Goal: Information Seeking & Learning: Compare options

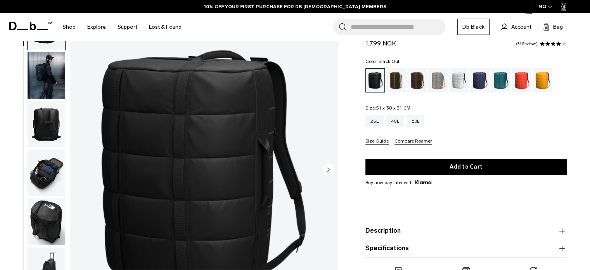
click at [45, 127] on img "button" at bounding box center [47, 124] width 38 height 47
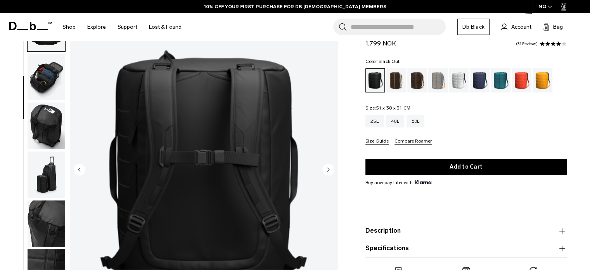
scroll to position [98, 0]
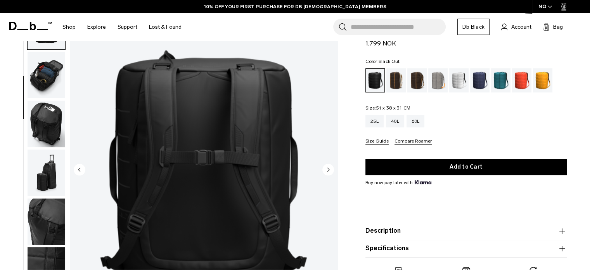
click at [332, 172] on circle "Next slide" at bounding box center [329, 169] width 12 height 12
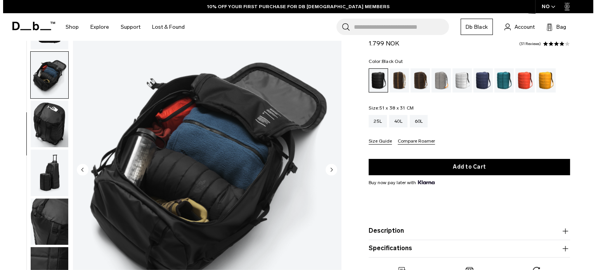
scroll to position [103, 0]
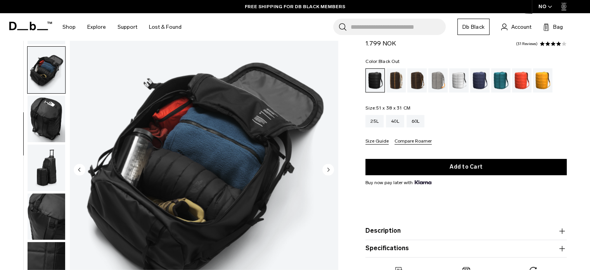
click at [332, 172] on circle "Next slide" at bounding box center [329, 169] width 12 height 12
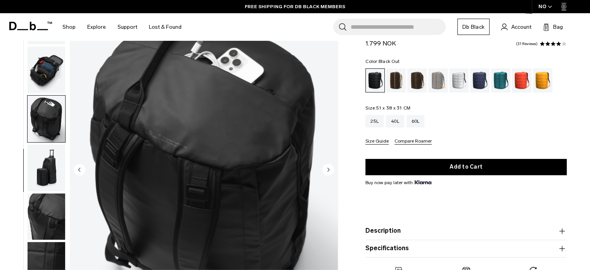
click at [332, 172] on circle "Next slide" at bounding box center [329, 169] width 12 height 12
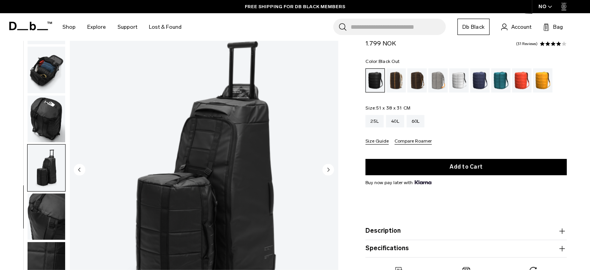
click at [332, 172] on circle "Next slide" at bounding box center [329, 169] width 12 height 12
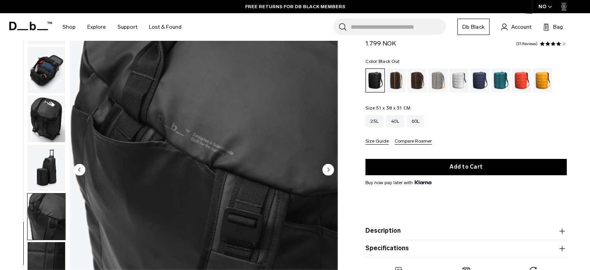
click at [332, 172] on circle "Next slide" at bounding box center [329, 169] width 12 height 12
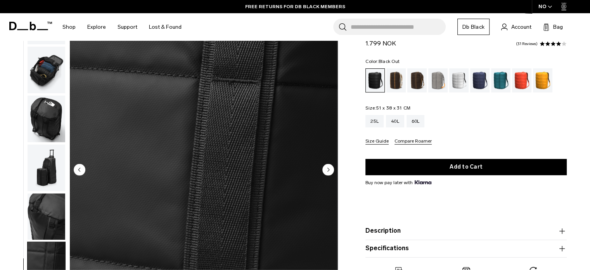
click at [332, 171] on circle "Next slide" at bounding box center [329, 169] width 12 height 12
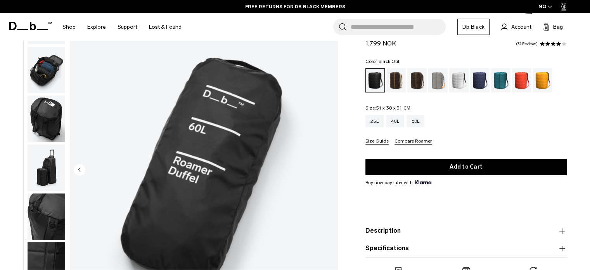
click at [332, 171] on img "9 / 9" at bounding box center [204, 170] width 268 height 335
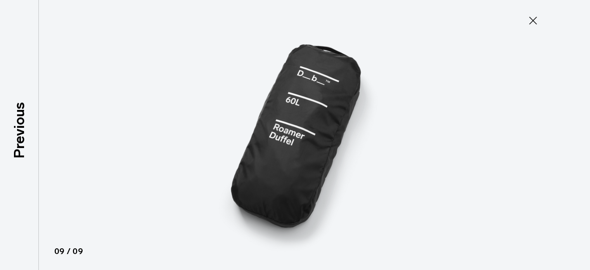
scroll to position [99, 0]
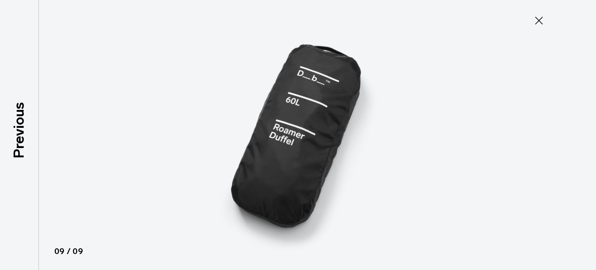
click at [332, 171] on img at bounding box center [297, 135] width 349 height 270
click at [540, 22] on icon at bounding box center [539, 21] width 8 height 8
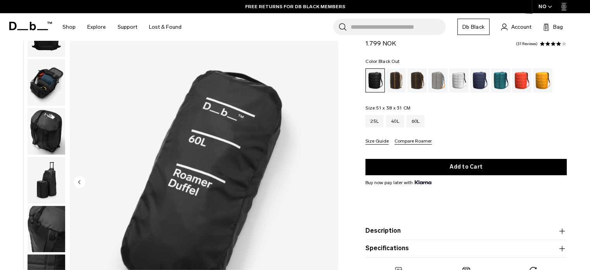
scroll to position [37, 0]
click at [395, 78] on div "Cappuccino" at bounding box center [397, 80] width 20 height 24
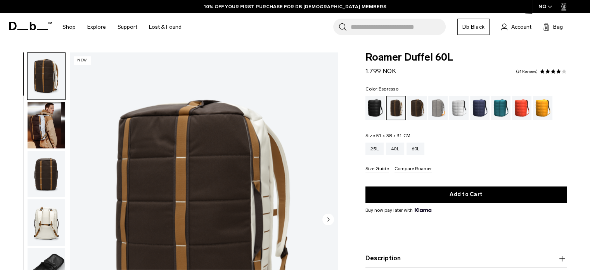
click at [423, 105] on div "Espresso" at bounding box center [418, 108] width 20 height 24
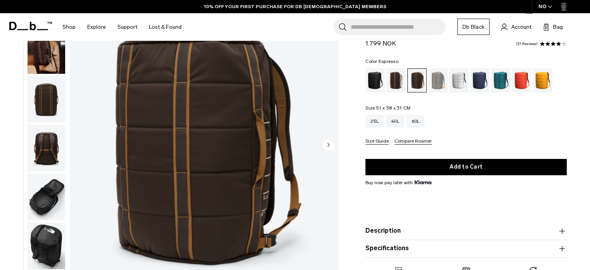
click at [331, 144] on circle "Next slide" at bounding box center [329, 145] width 12 height 12
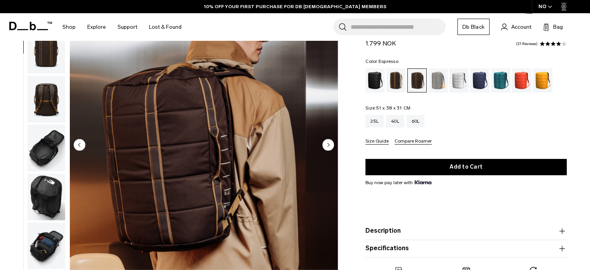
click at [331, 144] on circle "Next slide" at bounding box center [329, 145] width 12 height 12
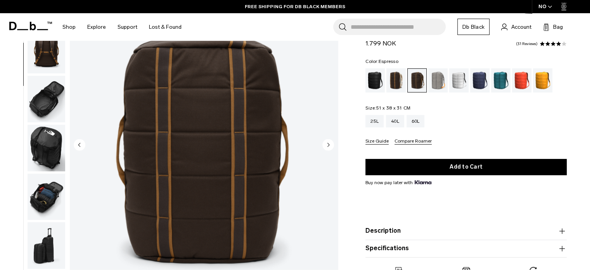
click at [331, 144] on circle "Next slide" at bounding box center [329, 145] width 12 height 12
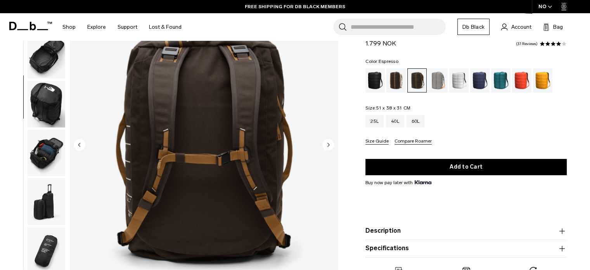
scroll to position [147, 0]
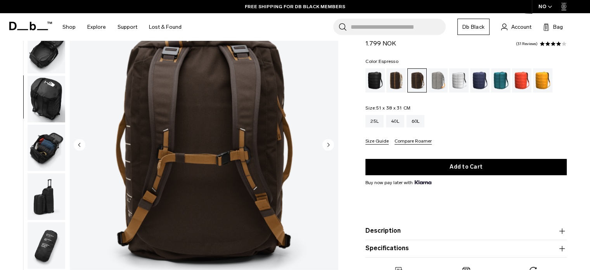
click at [331, 144] on circle "Next slide" at bounding box center [329, 145] width 12 height 12
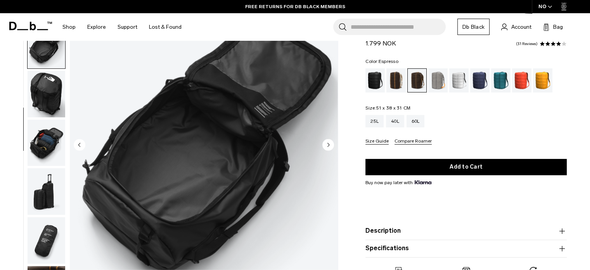
click at [331, 144] on circle "Next slide" at bounding box center [329, 145] width 12 height 12
